Goal: Information Seeking & Learning: Learn about a topic

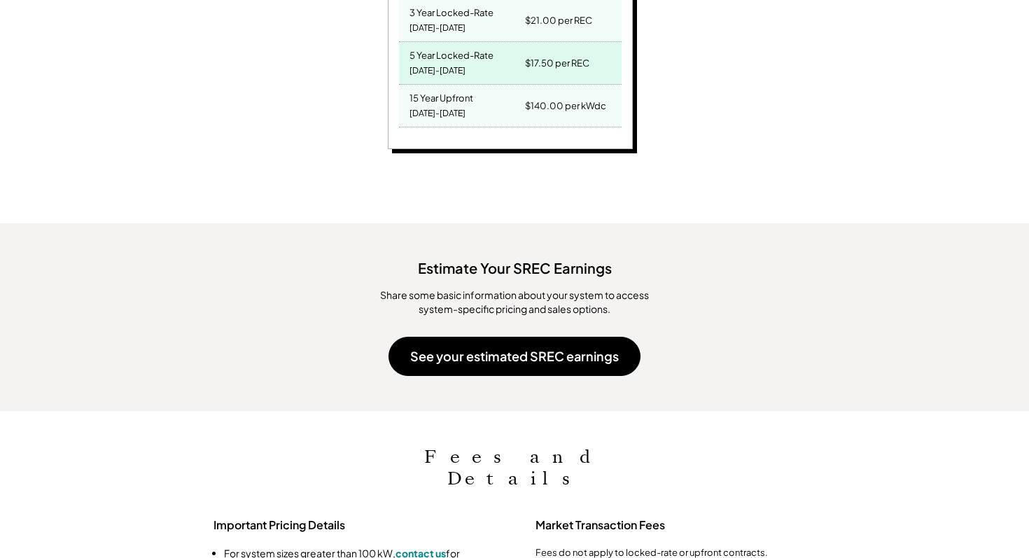
scroll to position [1145, 0]
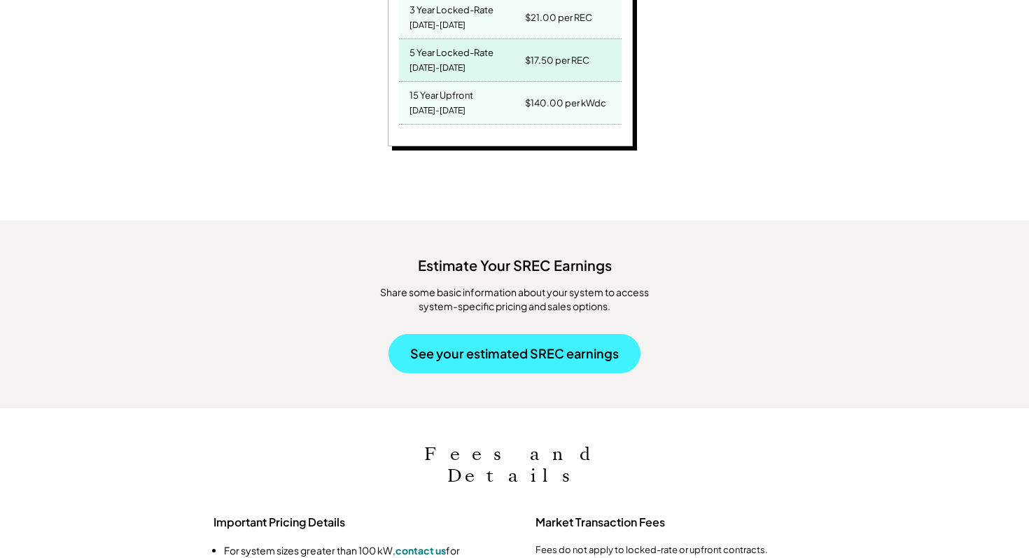
click at [479, 334] on button "See your estimated SREC earnings" at bounding box center [514, 353] width 252 height 39
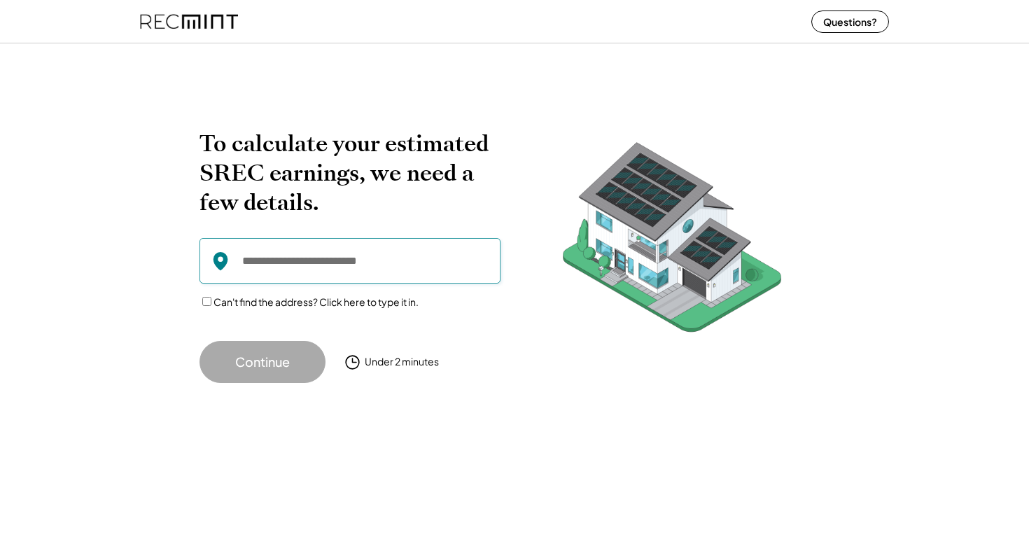
click at [377, 263] on input "input" at bounding box center [349, 260] width 301 height 45
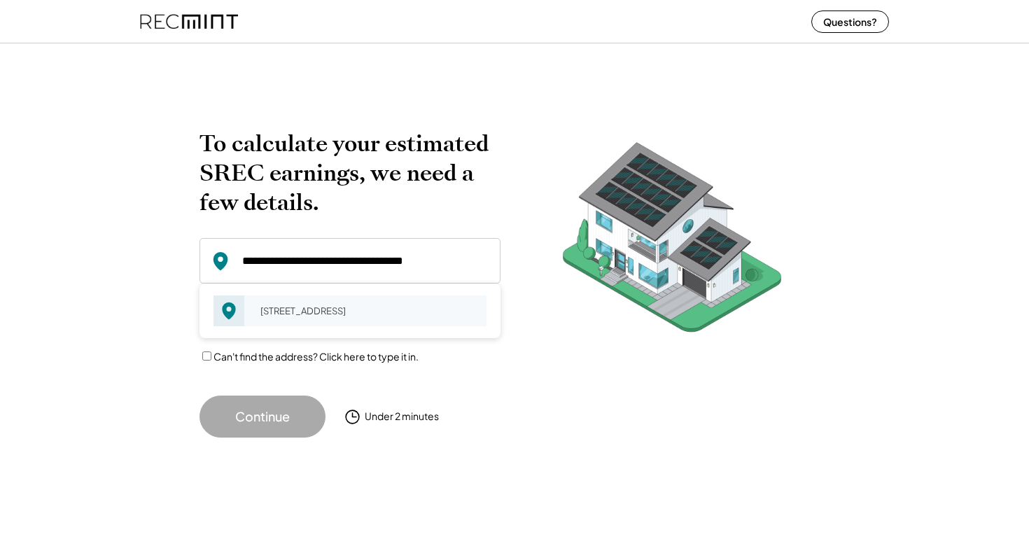
click at [323, 317] on div "[STREET_ADDRESS]" at bounding box center [368, 311] width 235 height 20
type input "**********"
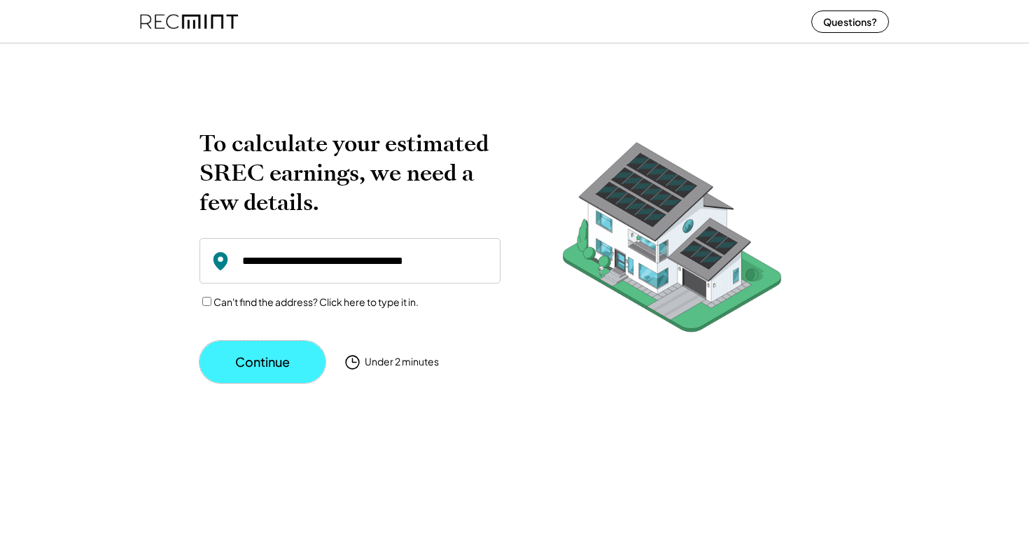
click at [279, 358] on button "Continue" at bounding box center [262, 362] width 126 height 42
